Goal: Task Accomplishment & Management: Use online tool/utility

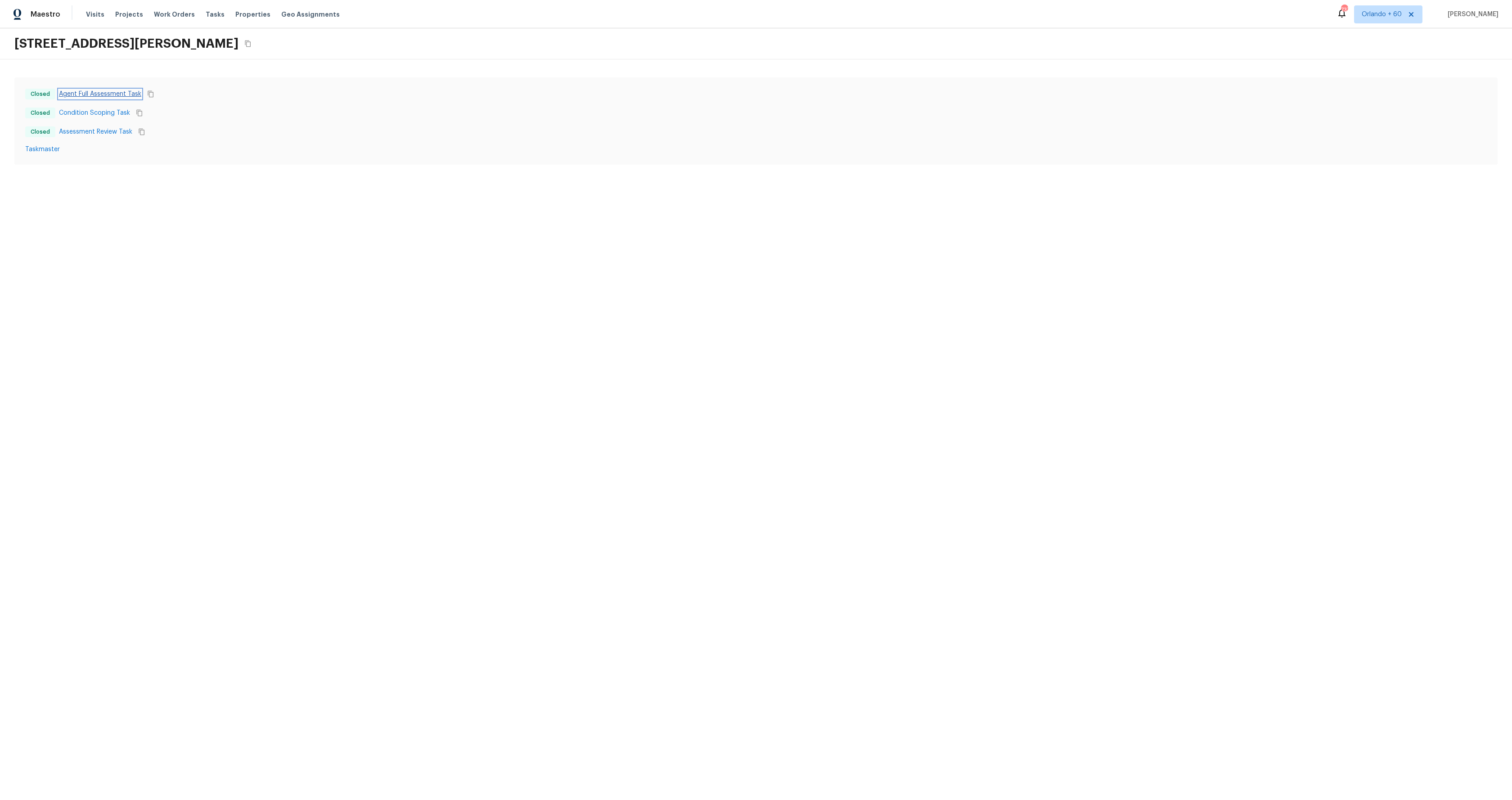
click at [97, 96] on link "Agent Full Assessment Task" at bounding box center [100, 94] width 82 height 9
click at [93, 114] on link "Condition Scoping Task" at bounding box center [94, 113] width 71 height 9
click at [93, 130] on link "Assessment Review Task" at bounding box center [95, 131] width 73 height 9
click at [42, 149] on link "Taskmaster" at bounding box center [756, 149] width 1462 height 9
click at [236, 183] on html "Maestro Visits Projects Work Orders Tasks Properties Geo Assignments 737 Orland…" at bounding box center [756, 91] width 1512 height 183
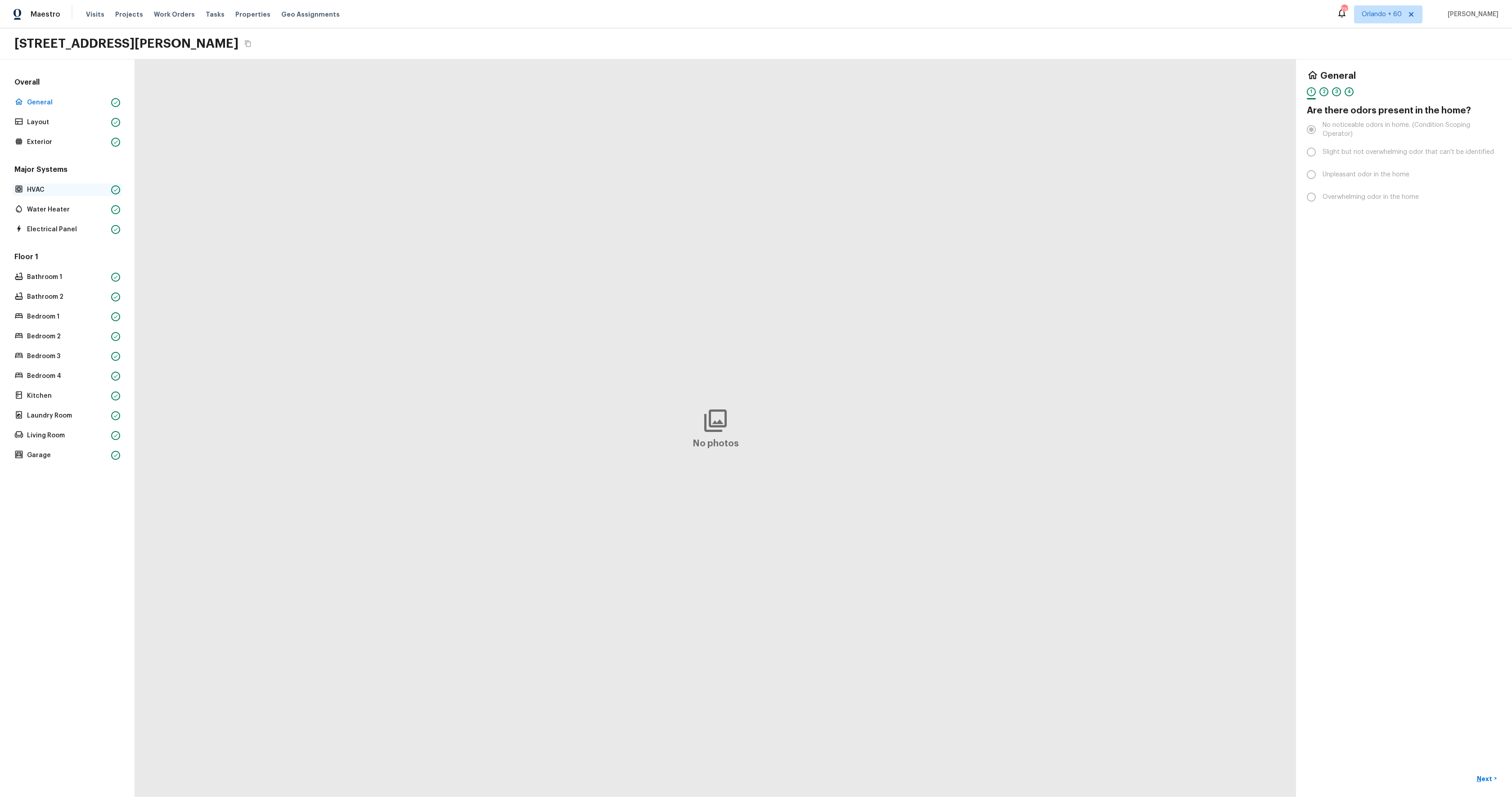
click at [50, 193] on p "HVAC" at bounding box center [67, 190] width 80 height 9
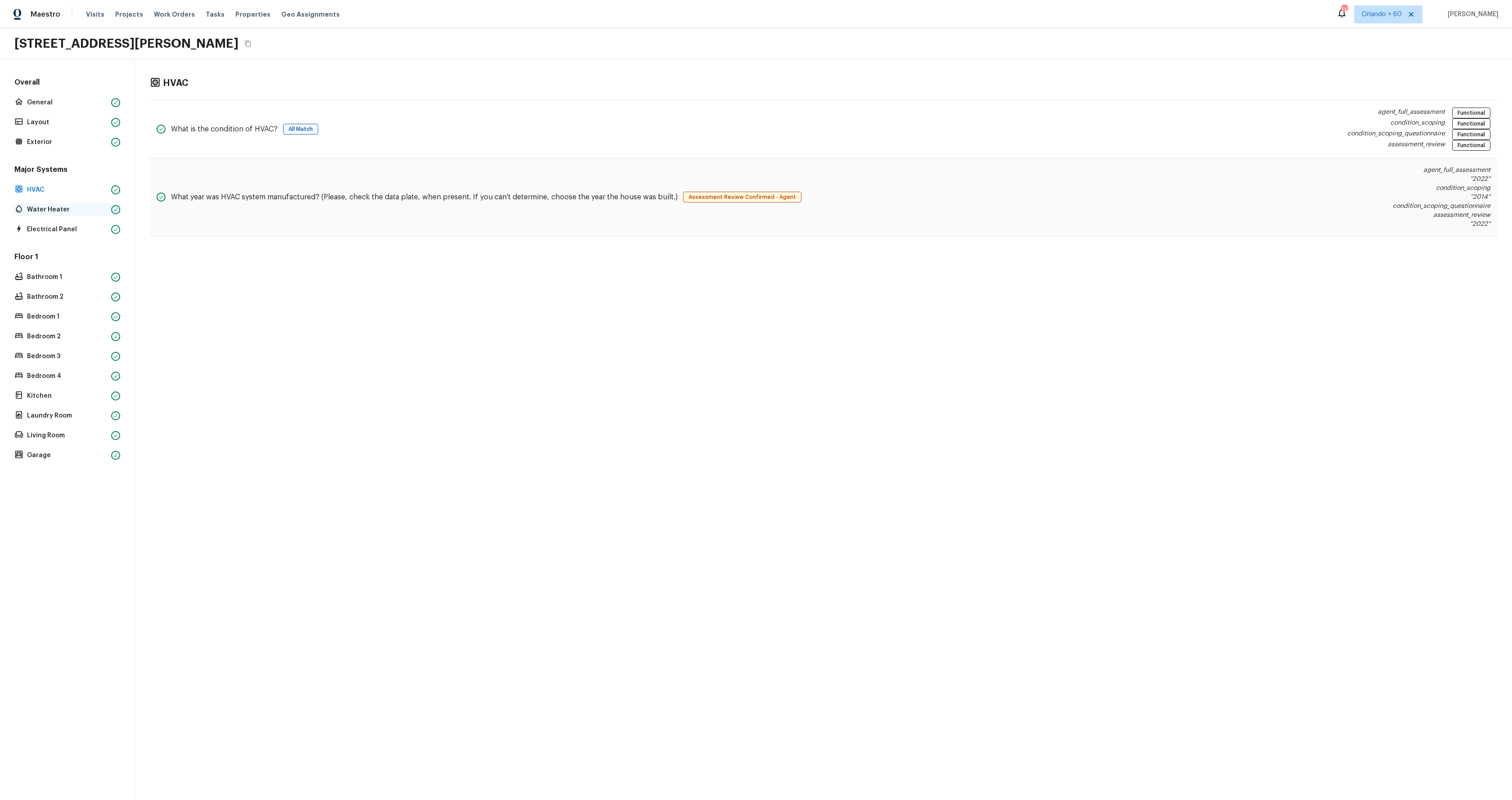
click at [55, 215] on div "Water Heater" at bounding box center [67, 210] width 109 height 12
click at [45, 227] on p "Electrical Panel" at bounding box center [67, 229] width 80 height 9
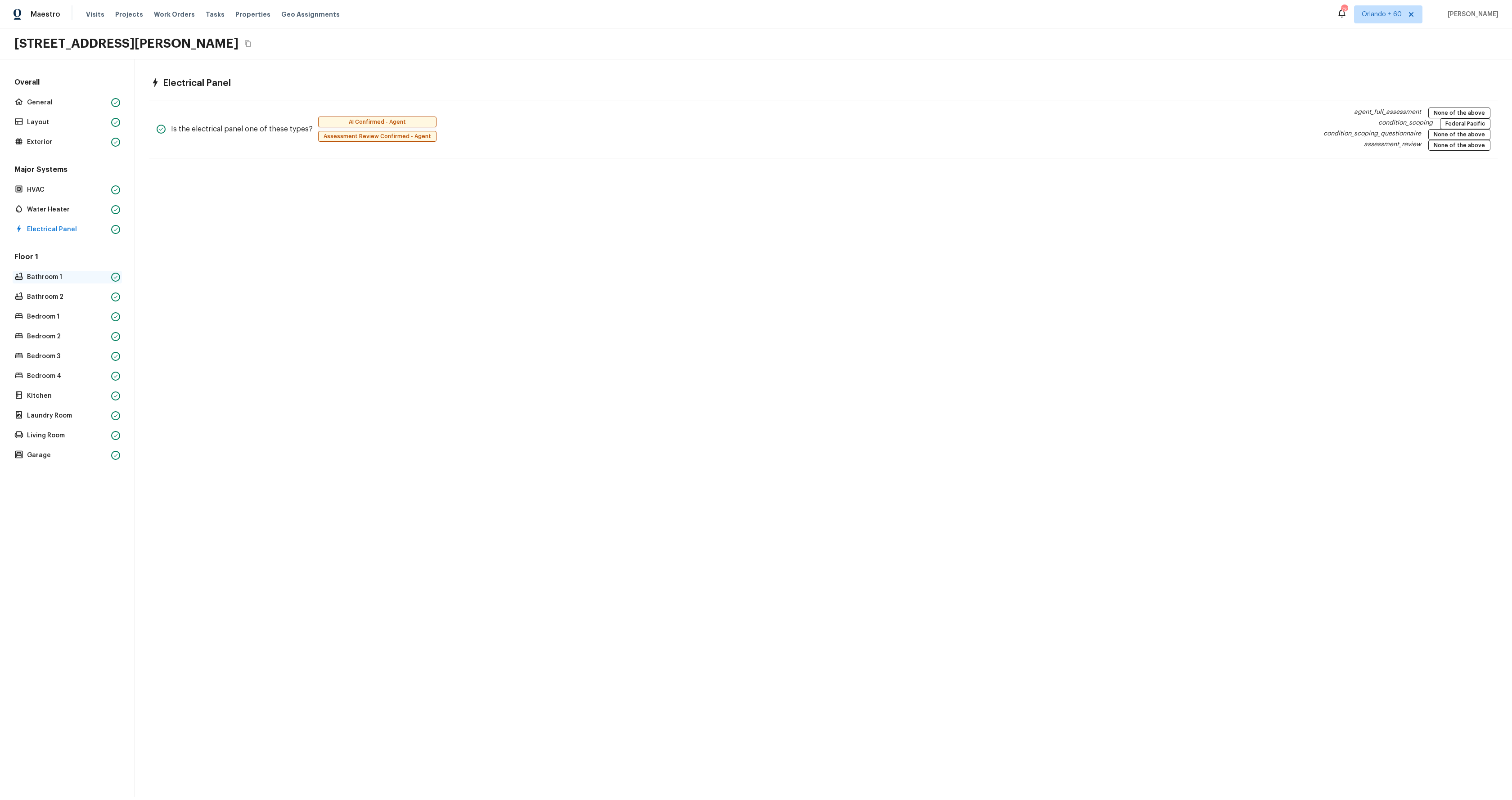
click at [42, 276] on p "Bathroom 1" at bounding box center [67, 277] width 80 height 9
